Goal: Task Accomplishment & Management: Use online tool/utility

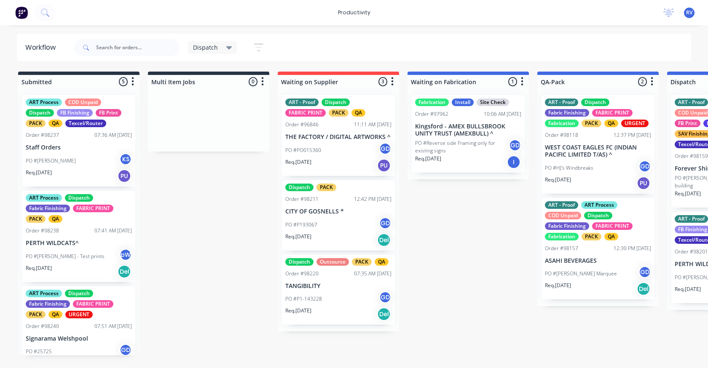
click at [212, 53] on div "Dispatch" at bounding box center [212, 47] width 49 height 13
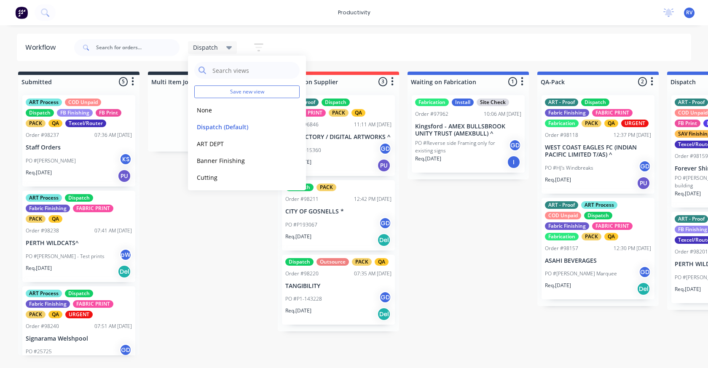
drag, startPoint x: 205, startPoint y: 112, endPoint x: 175, endPoint y: 95, distance: 34.7
click at [204, 110] on button "None" at bounding box center [239, 110] width 90 height 10
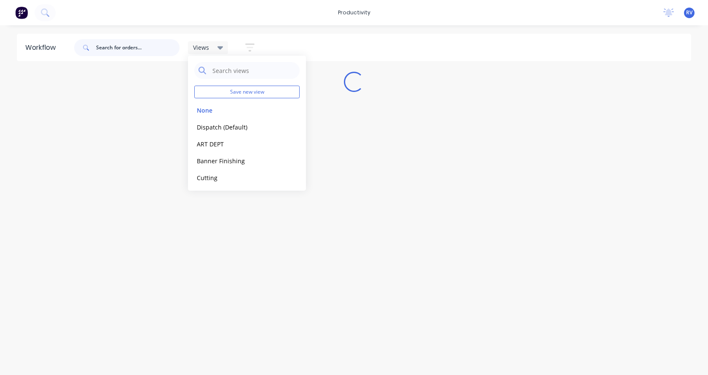
click at [103, 47] on input "text" at bounding box center [137, 47] width 83 height 17
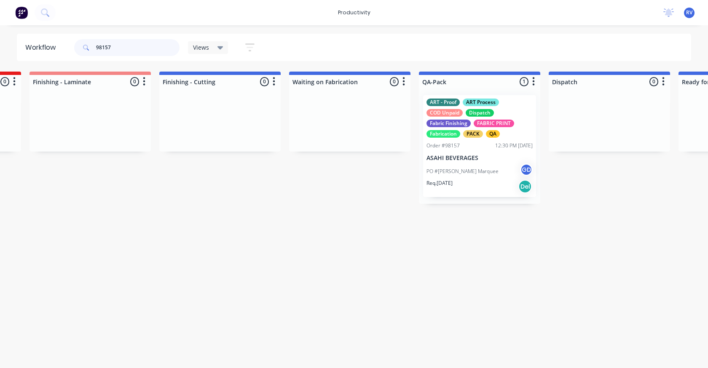
scroll to position [0, 1812]
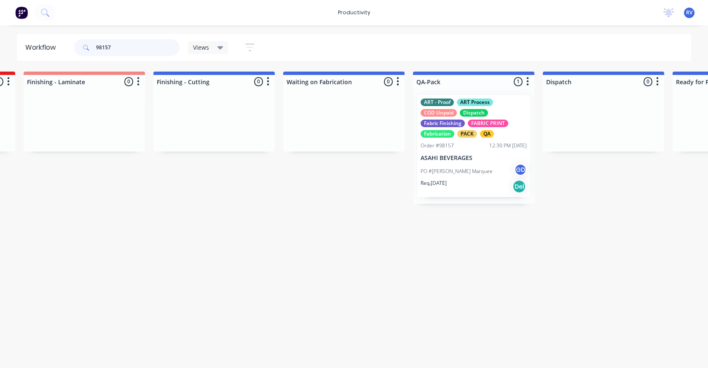
type input "98157"
click at [480, 172] on p "PO #[PERSON_NAME] Marquee" at bounding box center [457, 172] width 72 height 8
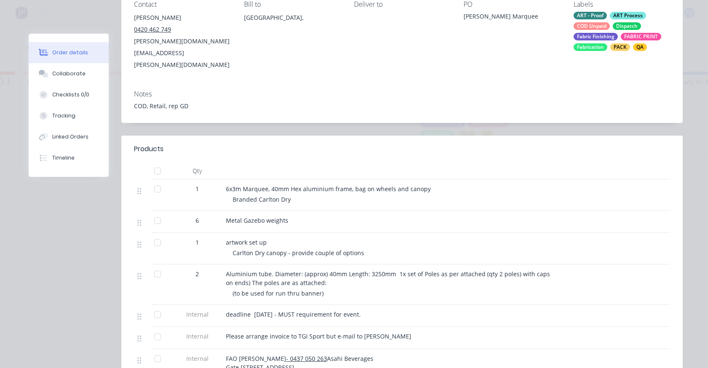
scroll to position [0, 0]
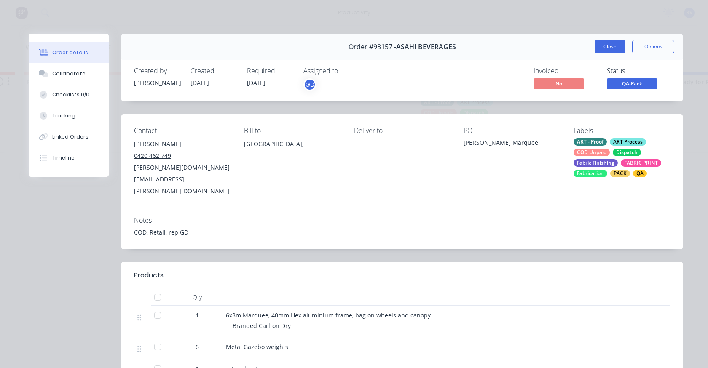
click at [601, 45] on button "Close" at bounding box center [610, 46] width 31 height 13
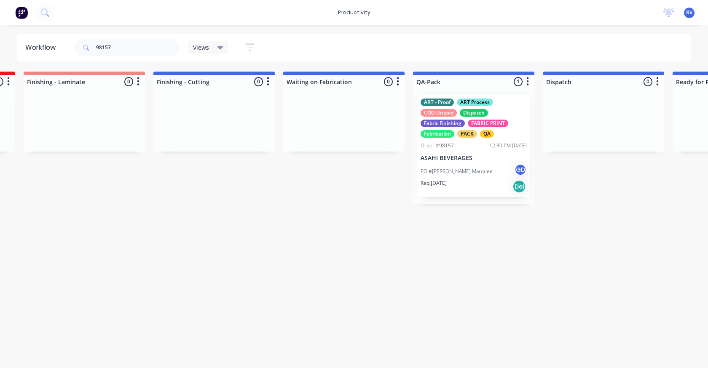
click at [196, 46] on span "Views" at bounding box center [201, 47] width 16 height 9
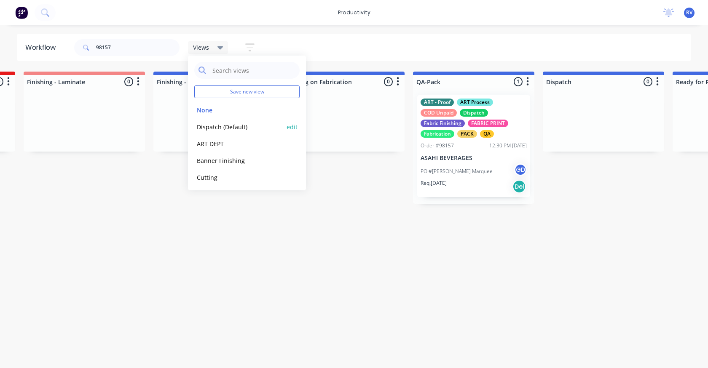
click at [216, 126] on button "Dispatch (Default)" at bounding box center [239, 127] width 90 height 10
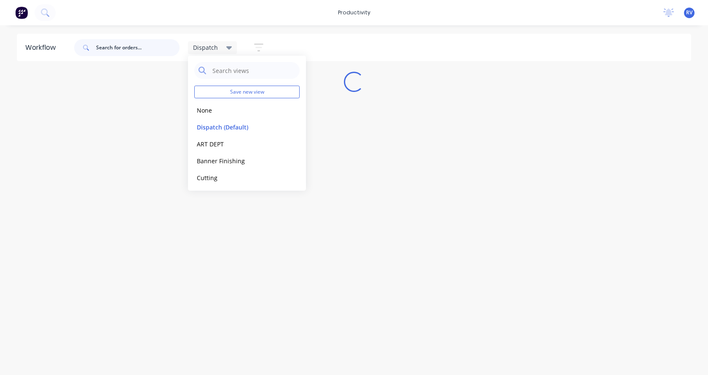
click at [122, 54] on input "text" at bounding box center [137, 47] width 83 height 17
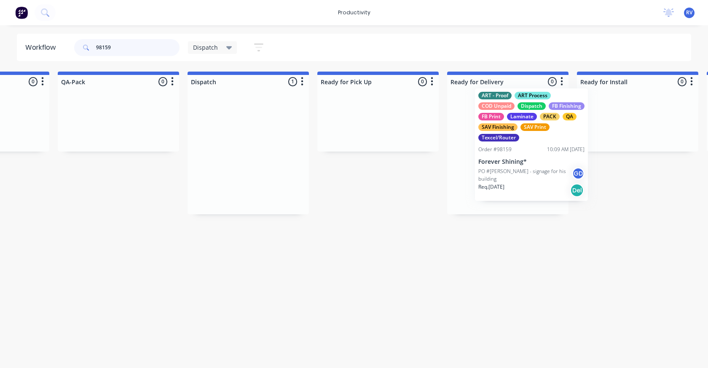
scroll to position [0, 494]
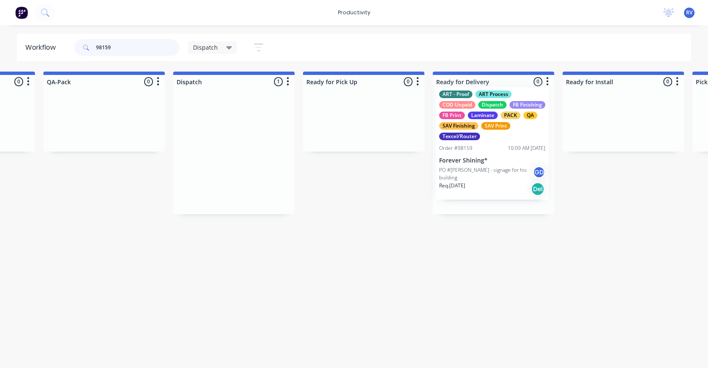
drag, startPoint x: 419, startPoint y: 145, endPoint x: 453, endPoint y: 137, distance: 35.3
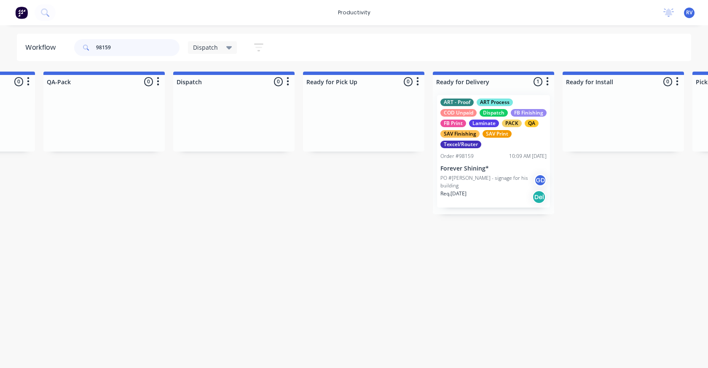
type input "98159"
click at [205, 46] on span "Dispatch" at bounding box center [205, 47] width 25 height 9
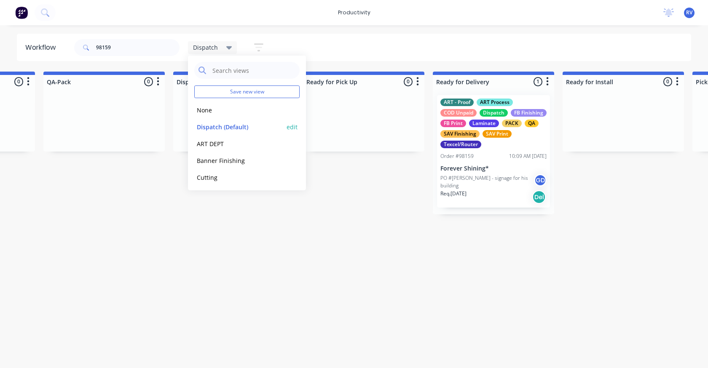
click at [215, 124] on button "Dispatch (Default)" at bounding box center [239, 127] width 90 height 10
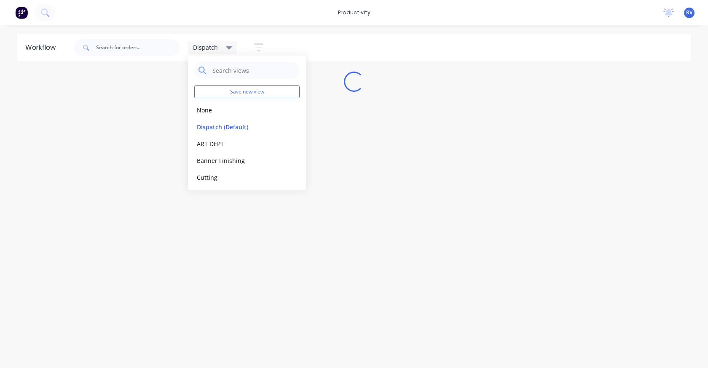
scroll to position [0, 0]
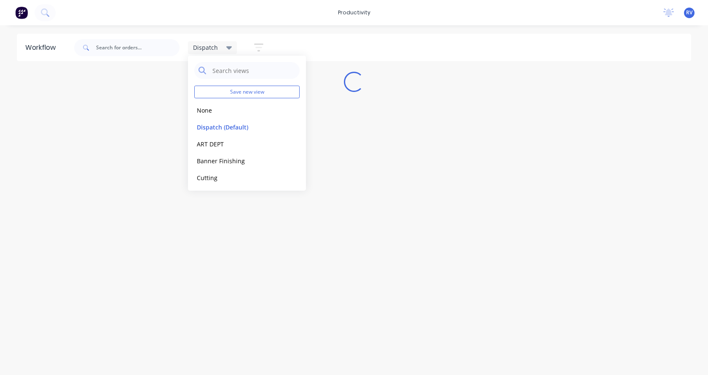
click at [195, 250] on div "Workflow Dispatch Save new view None edit Dispatch (Default) edit ART DEPT edit…" at bounding box center [354, 196] width 708 height 324
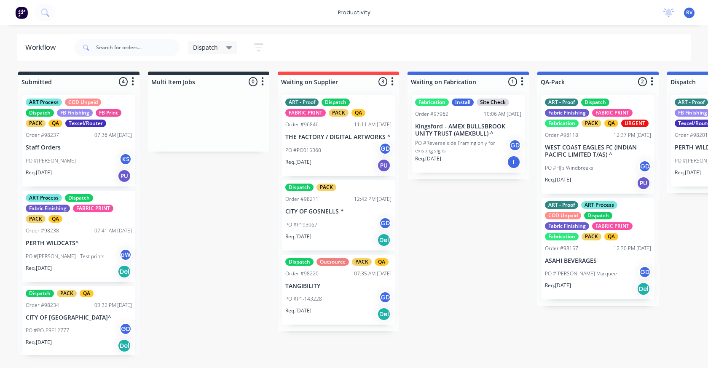
click at [214, 50] on span "Dispatch" at bounding box center [205, 47] width 25 height 9
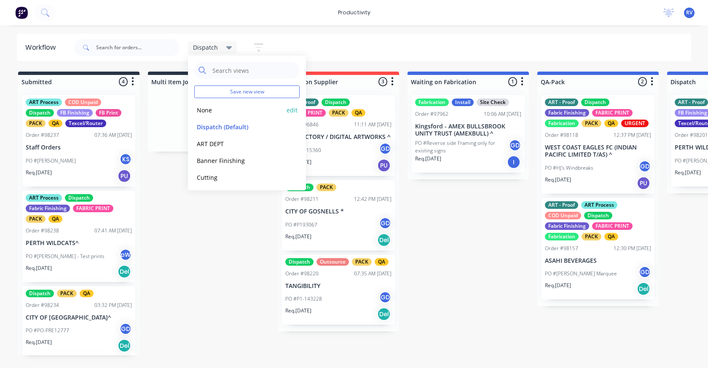
click at [209, 111] on button "None" at bounding box center [239, 110] width 90 height 10
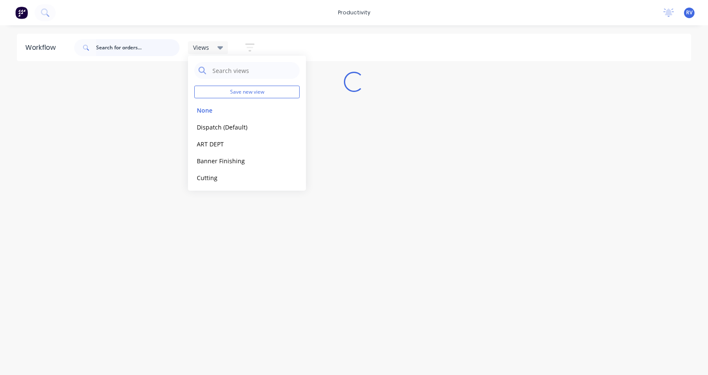
click at [140, 47] on input "text" at bounding box center [137, 47] width 83 height 17
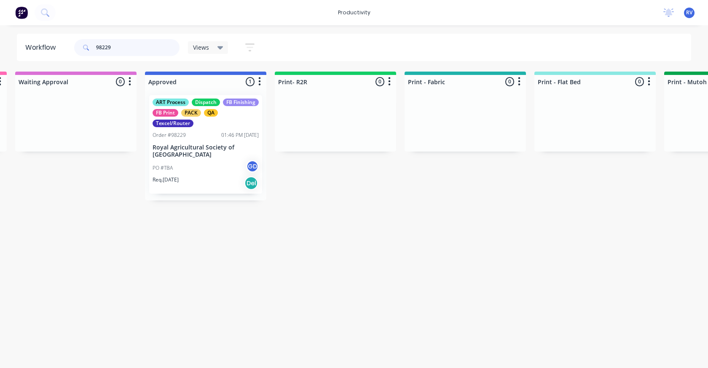
scroll to position [0, 819]
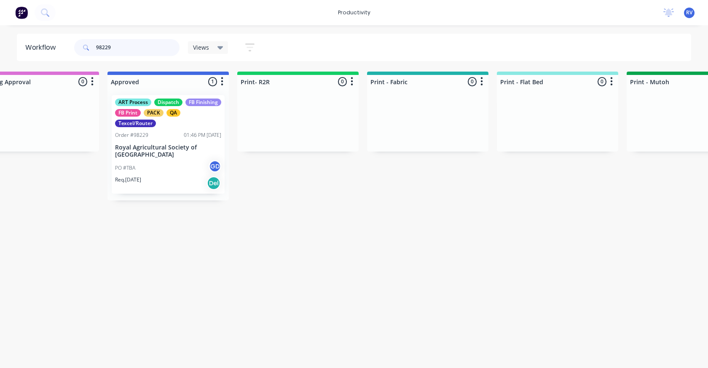
type input "98229"
click at [168, 149] on p "Royal Agricultural Society of [GEOGRAPHIC_DATA]" at bounding box center [168, 151] width 106 height 14
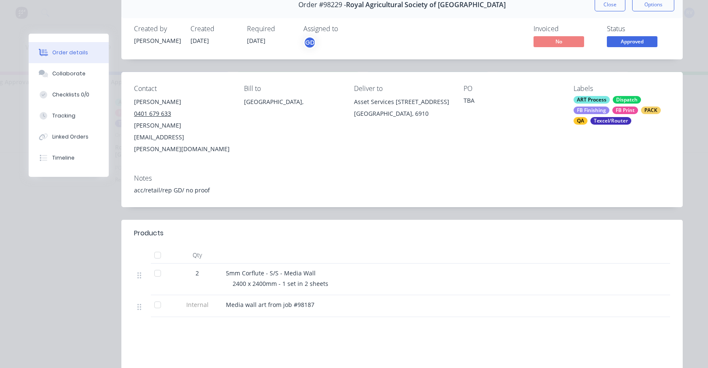
scroll to position [0, 0]
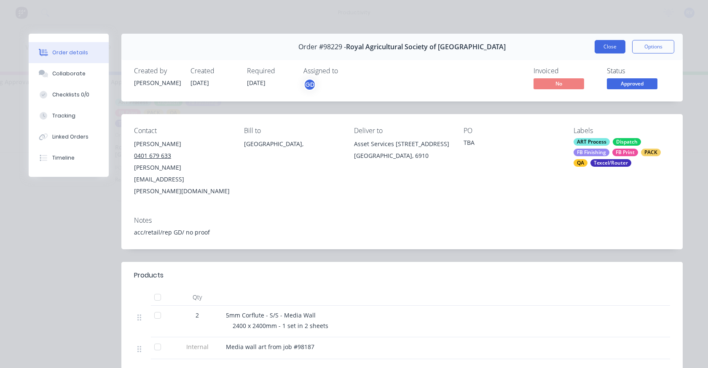
click at [604, 46] on button "Close" at bounding box center [610, 46] width 31 height 13
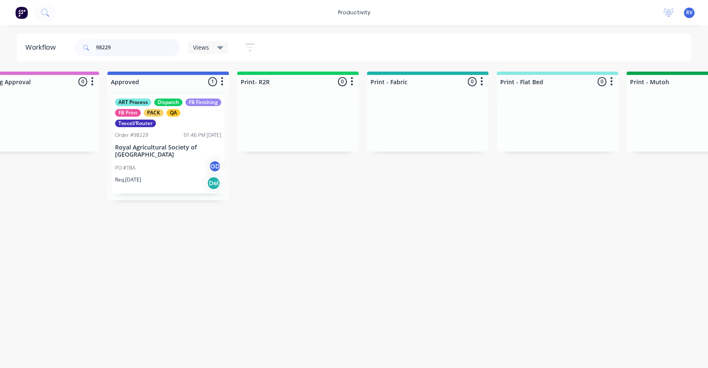
click at [129, 46] on input "98229" at bounding box center [137, 47] width 83 height 17
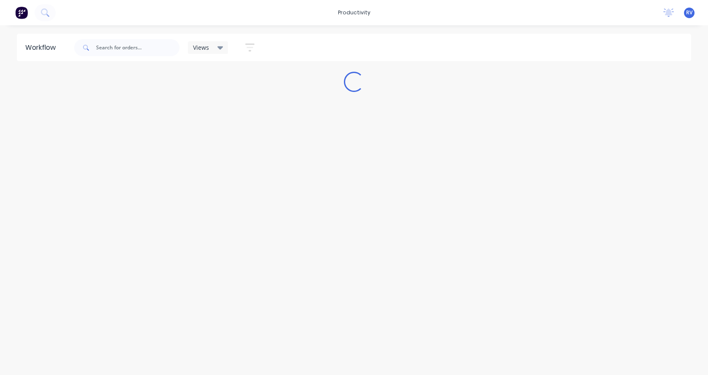
click at [219, 47] on icon at bounding box center [220, 47] width 6 height 3
click at [217, 127] on button "Dispatch (Default)" at bounding box center [239, 127] width 90 height 10
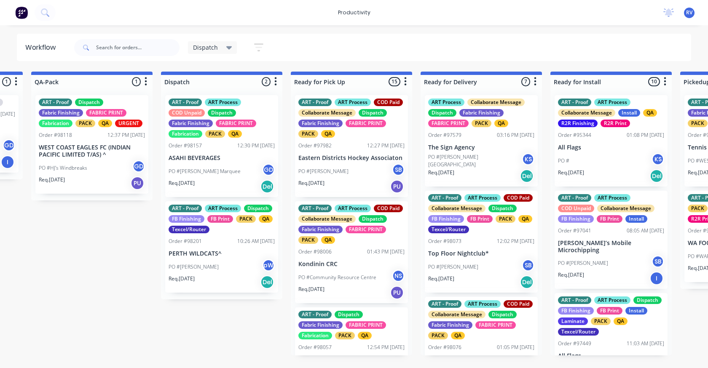
scroll to position [0, 475]
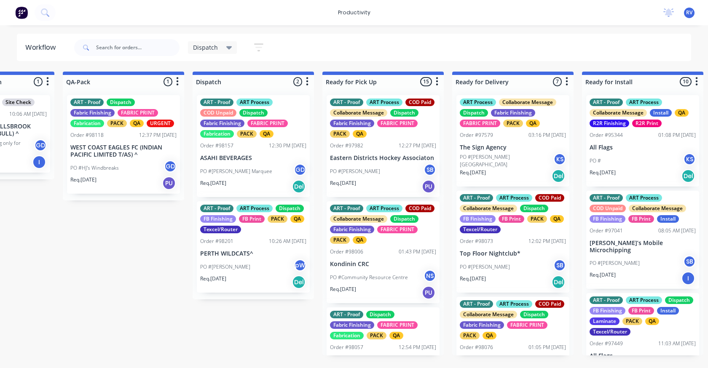
click at [118, 168] on p "PO #HJ's Windbreaks" at bounding box center [94, 168] width 48 height 8
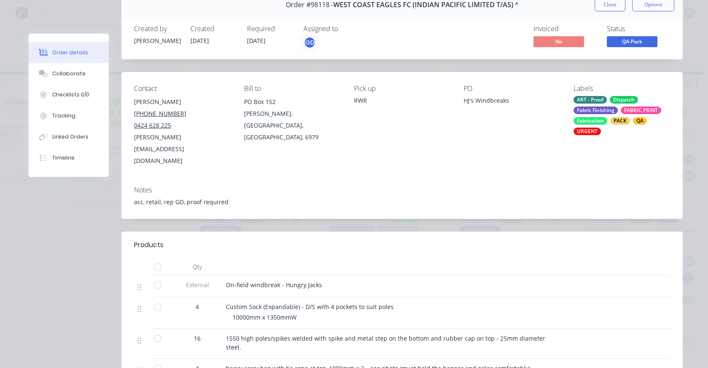
scroll to position [0, 0]
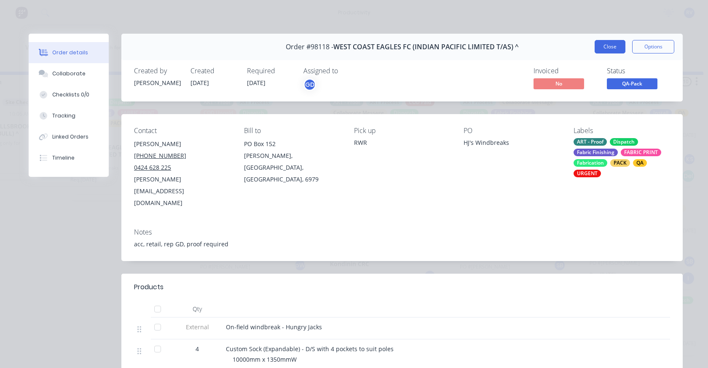
click at [595, 48] on button "Close" at bounding box center [610, 46] width 31 height 13
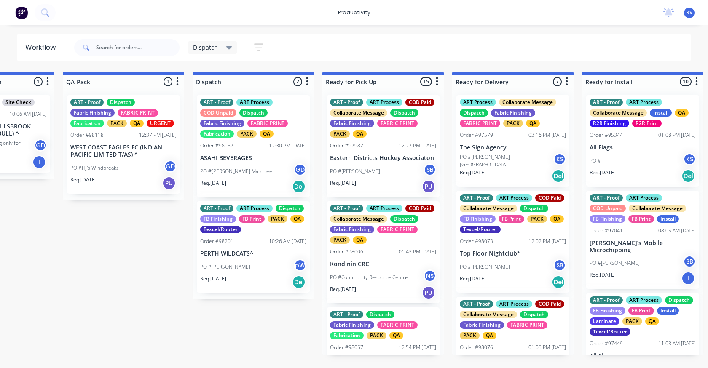
click at [258, 153] on div "ART - Proof ART Process COD Unpaid Dispatch Fabric Finishing FABRIC PRINT Fabri…" at bounding box center [253, 146] width 113 height 102
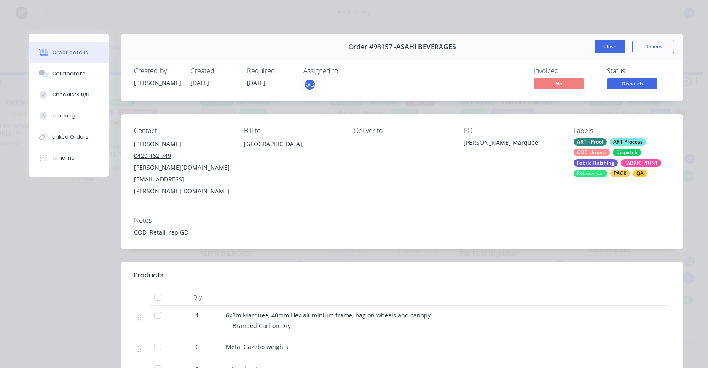
click at [614, 45] on button "Close" at bounding box center [610, 46] width 31 height 13
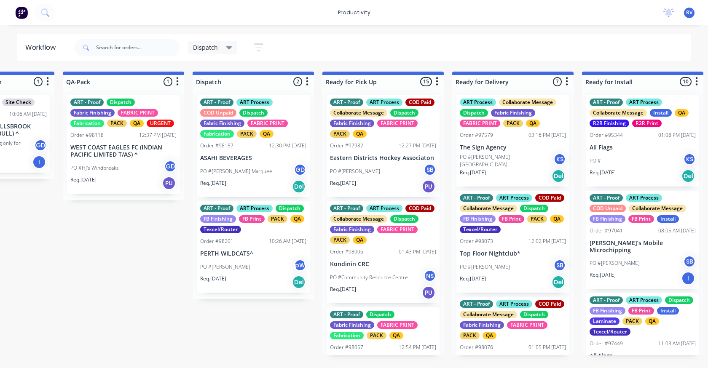
drag, startPoint x: 247, startPoint y: 368, endPoint x: 278, endPoint y: 368, distance: 31.6
drag, startPoint x: 247, startPoint y: 368, endPoint x: 286, endPoint y: 369, distance: 39.2
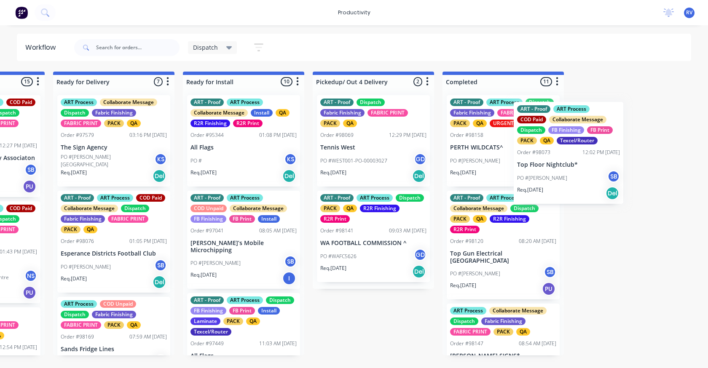
scroll to position [0, 905]
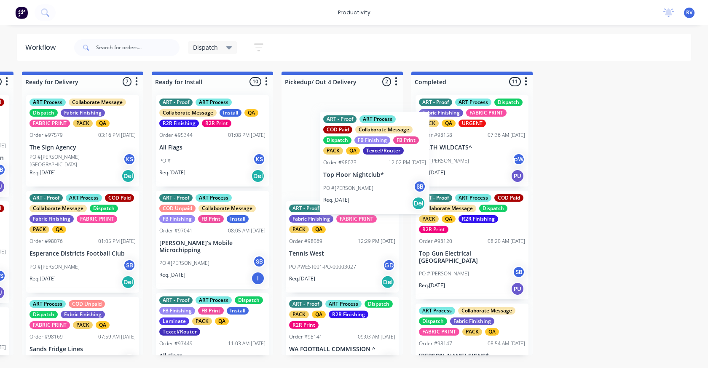
drag, startPoint x: 281, startPoint y: 244, endPoint x: 375, endPoint y: 158, distance: 127.7
click at [378, 161] on div "Submitted 3 Sort By Created date Required date Order number Customer name Most …" at bounding box center [708, 214] width 3239 height 284
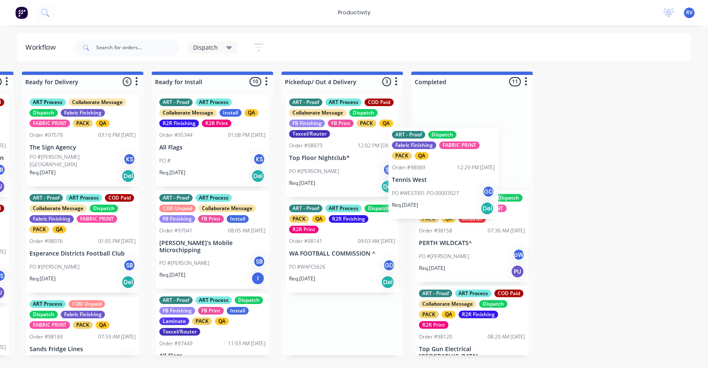
drag, startPoint x: 372, startPoint y: 239, endPoint x: 472, endPoint y: 150, distance: 134.1
click at [472, 149] on div "Submitted 3 Sort By Created date Required date Order number Customer name Most …" at bounding box center [708, 214] width 3239 height 284
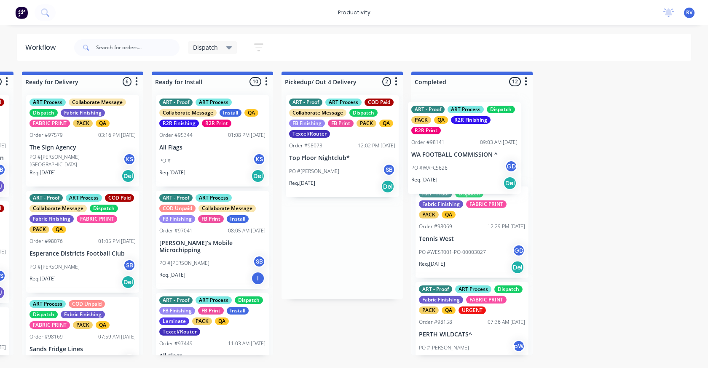
drag, startPoint x: 329, startPoint y: 248, endPoint x: 421, endPoint y: 148, distance: 136.1
click at [431, 144] on div "Submitted 3 Sort By Created date Required date Order number Customer name Most …" at bounding box center [708, 214] width 3239 height 284
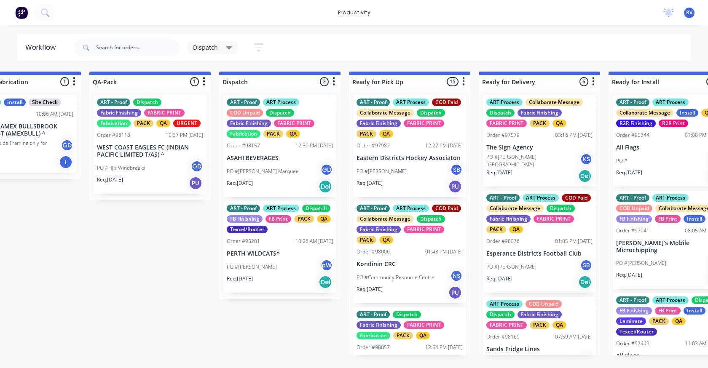
scroll to position [0, 442]
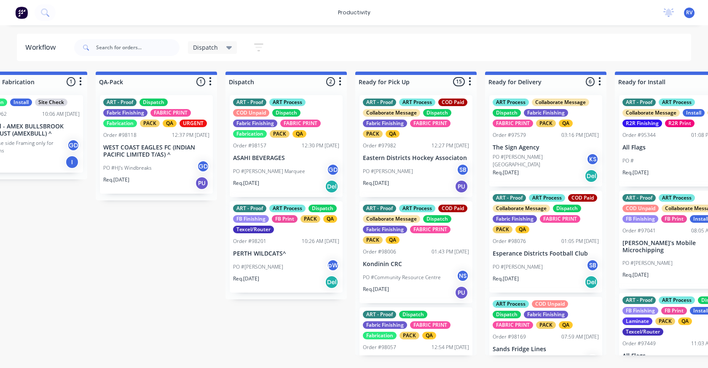
click at [301, 168] on div "PO #[PERSON_NAME] Marquee GD" at bounding box center [286, 172] width 106 height 16
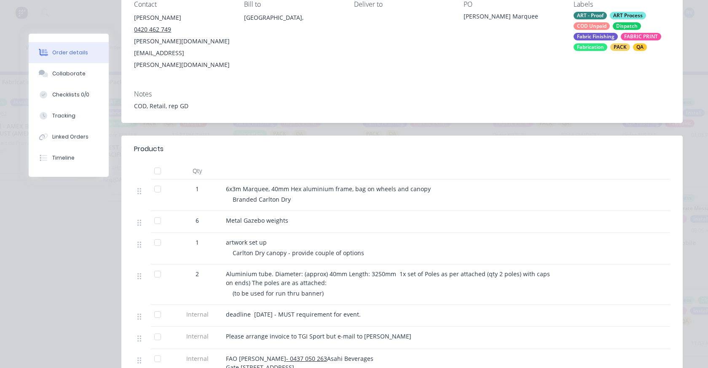
scroll to position [0, 0]
